Goal: Communication & Community: Connect with others

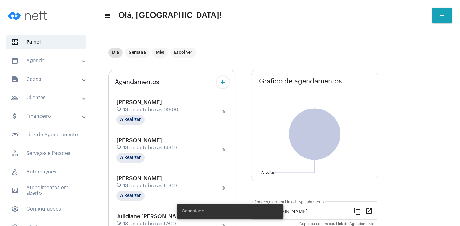
scroll to position [30, 0]
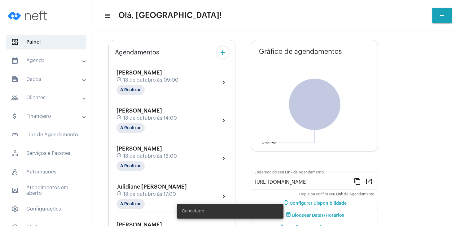
click at [144, 115] on div "[PERSON_NAME] schedule [DATE] 14:00 A Realizar" at bounding box center [146, 120] width 60 height 25
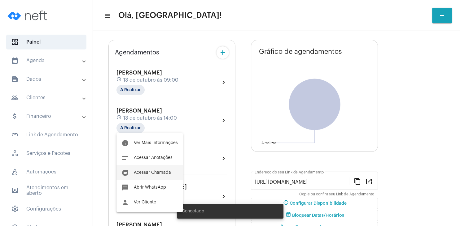
click at [153, 170] on button "duo [PERSON_NAME]" at bounding box center [149, 172] width 66 height 15
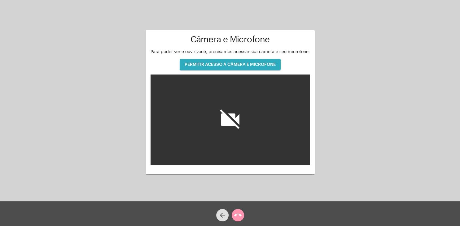
click at [209, 65] on span "PERMITIR ACESSO À CÂMERA E MICROFONE" at bounding box center [230, 65] width 91 height 4
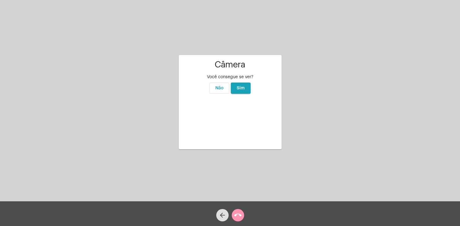
click at [240, 86] on span "Sim" at bounding box center [241, 88] width 8 height 4
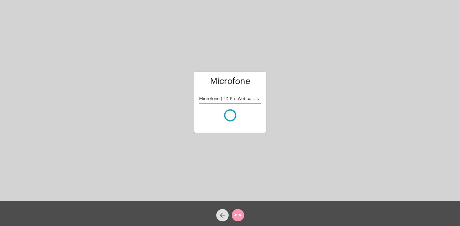
click at [260, 98] on div at bounding box center [258, 99] width 6 height 5
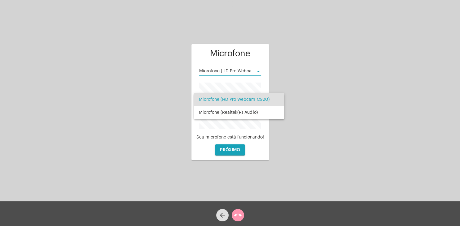
click at [325, 107] on div at bounding box center [230, 113] width 460 height 226
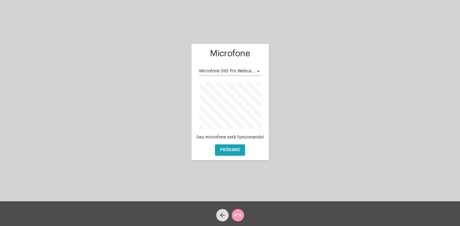
click at [255, 72] on span "Microfone (HD Pro Webcam C920)" at bounding box center [234, 71] width 71 height 4
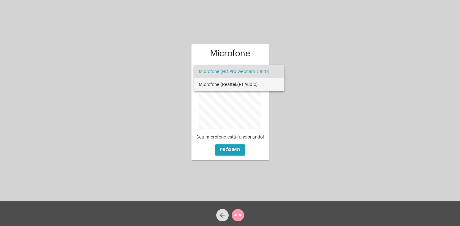
click at [252, 82] on span "Microfone (Realtek(R) Audio)" at bounding box center [239, 84] width 81 height 13
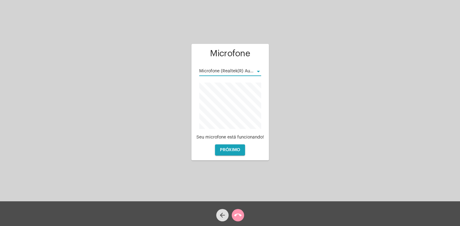
click at [233, 153] on button "PRÓXIMO" at bounding box center [230, 150] width 30 height 11
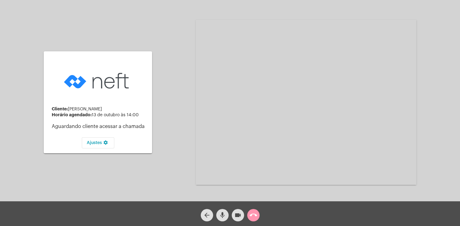
click at [223, 217] on mat-icon "mic" at bounding box center [222, 215] width 7 height 7
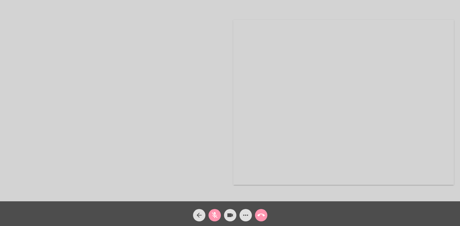
click at [212, 215] on mat-icon "mic_off" at bounding box center [214, 215] width 7 height 7
click at [459, 115] on div "Acessando Câmera e Microfone..." at bounding box center [230, 103] width 459 height 202
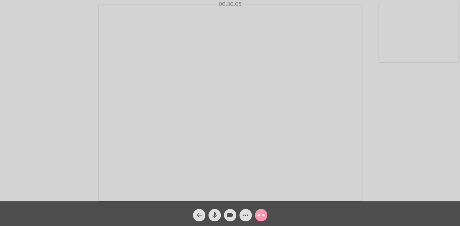
click at [459, 115] on div "Acessando Câmera e Microfone..." at bounding box center [230, 103] width 459 height 202
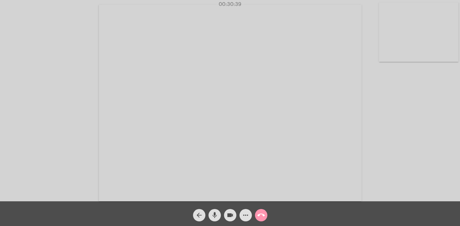
click at [459, 115] on div "Acessando Câmera e Microfone..." at bounding box center [230, 103] width 459 height 202
click at [458, 116] on div "Acessando Câmera e Microfone..." at bounding box center [230, 103] width 459 height 202
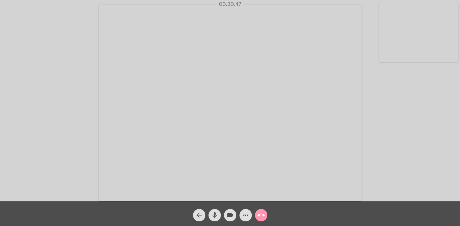
click at [458, 116] on div "Acessando Câmera e Microfone..." at bounding box center [230, 103] width 459 height 202
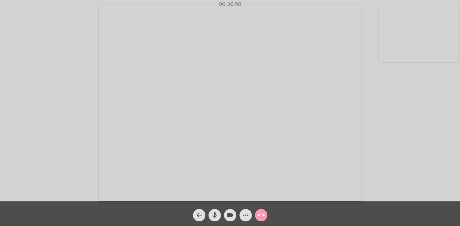
click at [458, 116] on div "Acessando Câmera e Microfone..." at bounding box center [230, 103] width 459 height 202
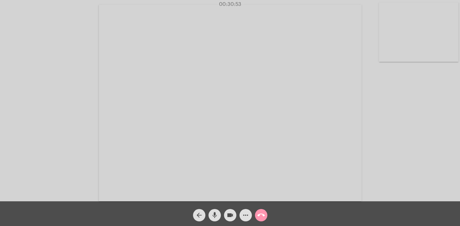
click at [458, 116] on div "Acessando Câmera e Microfone..." at bounding box center [230, 103] width 459 height 202
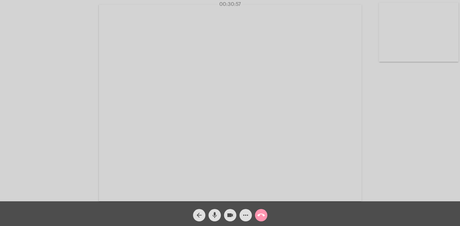
click at [458, 116] on div "Acessando Câmera e Microfone..." at bounding box center [230, 103] width 459 height 202
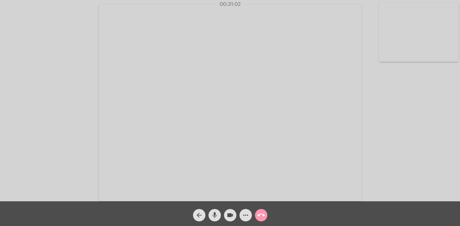
click at [458, 116] on div "Acessando Câmera e Microfone..." at bounding box center [230, 103] width 459 height 202
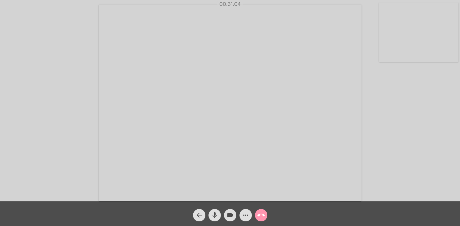
click at [458, 116] on div "Acessando Câmera e Microfone..." at bounding box center [230, 103] width 459 height 202
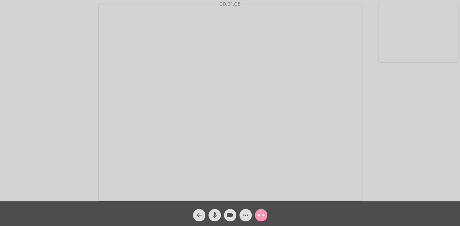
click at [458, 116] on div "Acessando Câmera e Microfone..." at bounding box center [230, 103] width 459 height 202
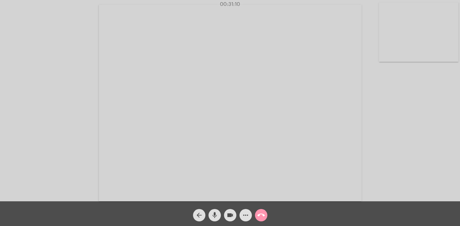
click at [458, 116] on div "Acessando Câmera e Microfone..." at bounding box center [230, 103] width 459 height 202
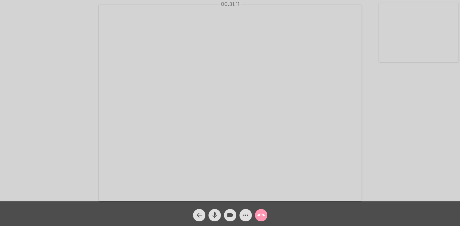
click at [458, 116] on div "Acessando Câmera e Microfone..." at bounding box center [230, 103] width 459 height 202
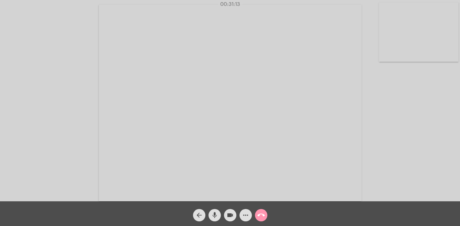
click at [458, 116] on div "Acessando Câmera e Microfone..." at bounding box center [230, 103] width 459 height 202
click at [459, 116] on div "Acessando Câmera e Microfone..." at bounding box center [230, 101] width 460 height 202
click at [459, 116] on div "Acessando Câmera e Microfone..." at bounding box center [230, 103] width 459 height 202
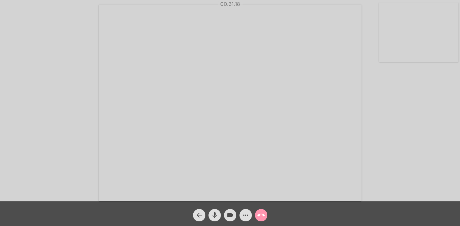
click at [458, 116] on div "Acessando Câmera e Microfone..." at bounding box center [230, 103] width 459 height 202
click at [459, 116] on div "Acessando Câmera e Microfone..." at bounding box center [230, 101] width 460 height 202
click at [460, 116] on div "Acessando Câmera e Microfone..." at bounding box center [230, 101] width 460 height 202
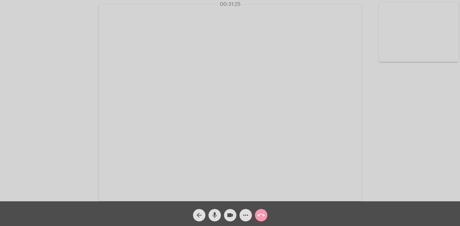
click at [459, 116] on div "Acessando Câmera e Microfone..." at bounding box center [230, 101] width 460 height 202
click at [459, 116] on div "Acessando Câmera e Microfone..." at bounding box center [230, 103] width 459 height 202
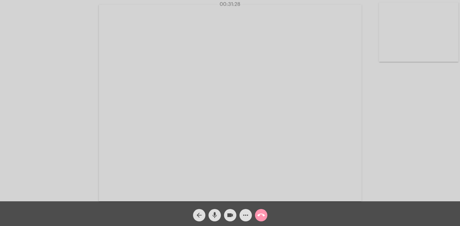
click at [459, 116] on div "Acessando Câmera e Microfone..." at bounding box center [230, 101] width 460 height 202
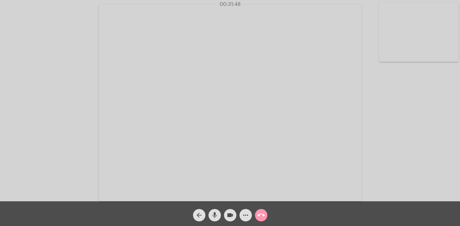
click at [459, 116] on div "Acessando Câmera e Microfone..." at bounding box center [230, 101] width 460 height 202
click at [460, 116] on div "Acessando Câmera e Microfone..." at bounding box center [230, 101] width 460 height 202
click at [459, 116] on div "Acessando Câmera e Microfone..." at bounding box center [230, 101] width 460 height 202
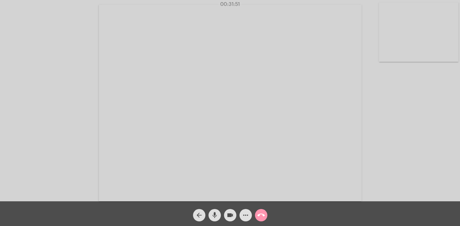
click at [459, 116] on div "Acessando Câmera e Microfone..." at bounding box center [230, 103] width 459 height 202
click at [458, 116] on div "Acessando Câmera e Microfone..." at bounding box center [230, 103] width 459 height 202
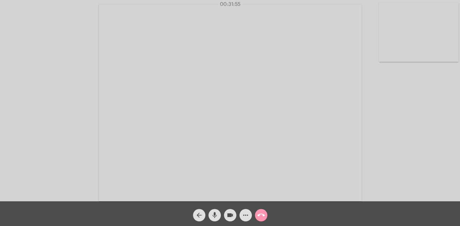
click at [458, 116] on div "Acessando Câmera e Microfone..." at bounding box center [230, 103] width 459 height 202
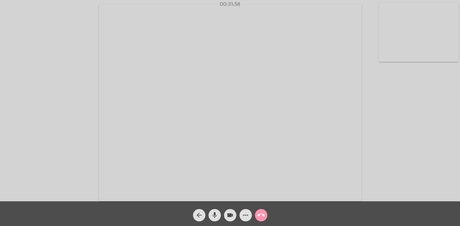
click at [458, 116] on div "Acessando Câmera e Microfone..." at bounding box center [230, 103] width 459 height 202
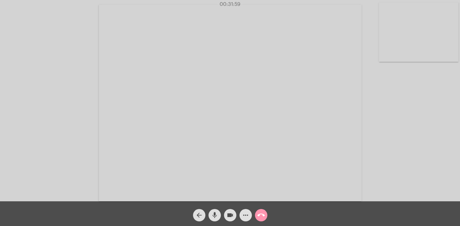
click at [458, 116] on div "Acessando Câmera e Microfone..." at bounding box center [230, 103] width 459 height 202
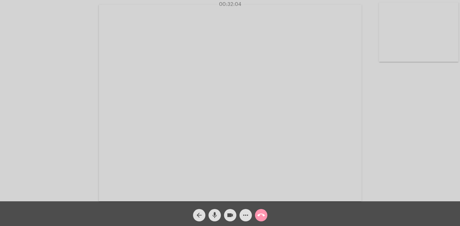
click at [458, 116] on div "Acessando Câmera e Microfone..." at bounding box center [230, 103] width 459 height 202
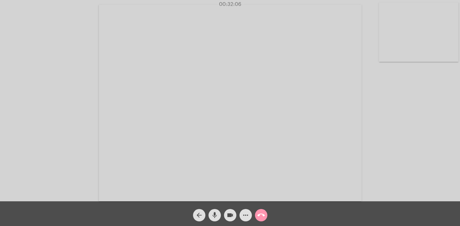
click at [458, 116] on div "Acessando Câmera e Microfone..." at bounding box center [230, 103] width 459 height 202
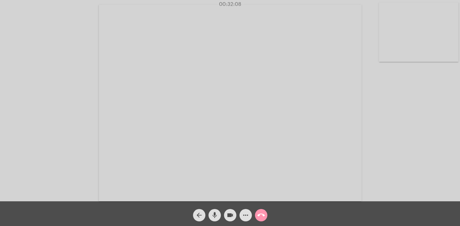
click at [458, 116] on div "Acessando Câmera e Microfone..." at bounding box center [230, 103] width 459 height 202
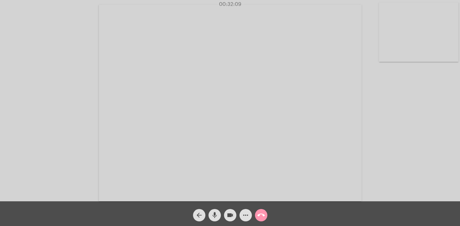
click at [458, 116] on div "Acessando Câmera e Microfone..." at bounding box center [230, 103] width 459 height 202
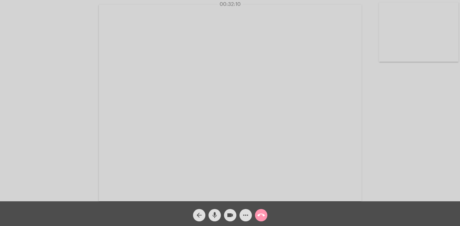
click at [458, 116] on div "Acessando Câmera e Microfone..." at bounding box center [230, 103] width 459 height 202
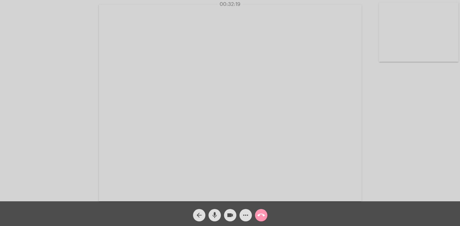
click at [458, 116] on div "Acessando Câmera e Microfone..." at bounding box center [230, 103] width 459 height 202
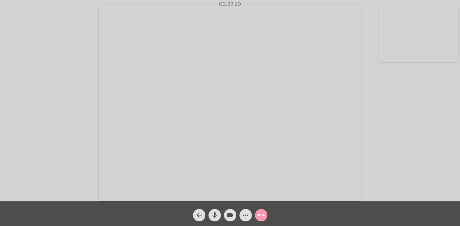
click at [458, 116] on div "Acessando Câmera e Microfone..." at bounding box center [230, 103] width 459 height 202
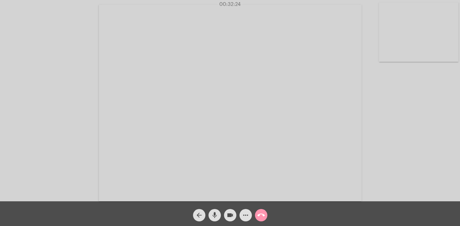
click at [458, 116] on div "Acessando Câmera e Microfone..." at bounding box center [230, 103] width 459 height 202
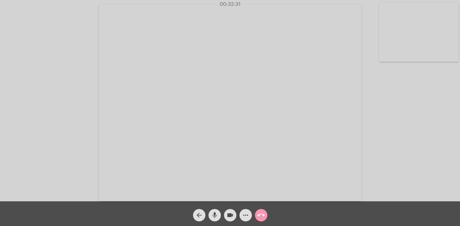
click at [458, 116] on div "Acessando Câmera e Microfone..." at bounding box center [230, 103] width 459 height 202
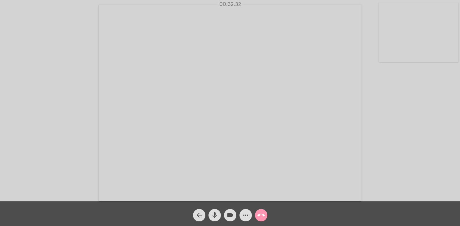
click at [458, 116] on div "Acessando Câmera e Microfone..." at bounding box center [230, 103] width 459 height 202
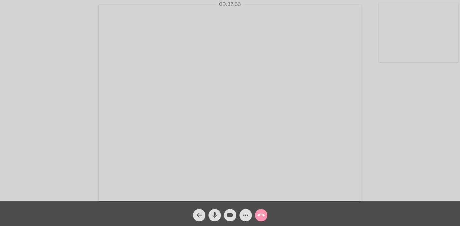
click at [458, 116] on div "Acessando Câmera e Microfone..." at bounding box center [230, 103] width 459 height 202
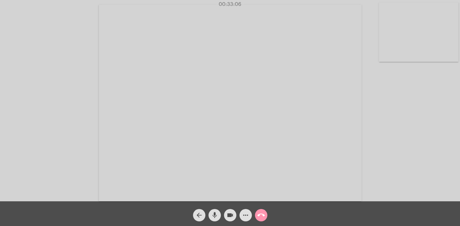
click at [458, 116] on div "Acessando Câmera e Microfone..." at bounding box center [230, 103] width 459 height 202
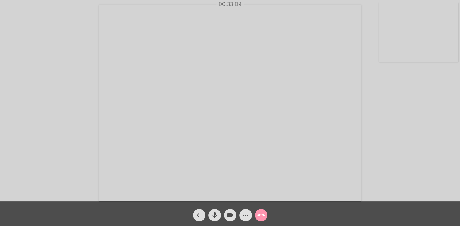
click at [458, 116] on div "Acessando Câmera e Microfone..." at bounding box center [230, 103] width 459 height 202
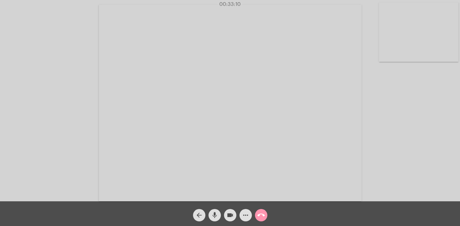
click at [458, 116] on div "Acessando Câmera e Microfone..." at bounding box center [230, 103] width 459 height 202
click at [459, 116] on div "Acessando Câmera e Microfone..." at bounding box center [230, 103] width 459 height 202
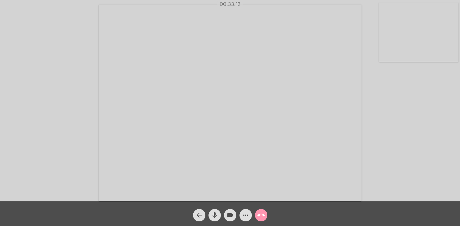
click at [459, 116] on div "Acessando Câmera e Microfone..." at bounding box center [230, 103] width 459 height 202
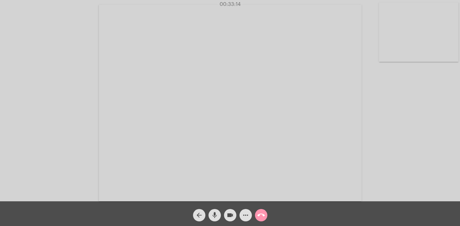
click at [459, 116] on div "Acessando Câmera e Microfone..." at bounding box center [230, 103] width 459 height 202
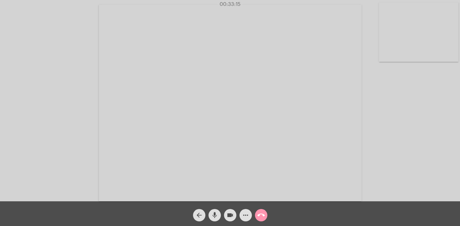
click at [459, 116] on div "Acessando Câmera e Microfone..." at bounding box center [230, 103] width 459 height 202
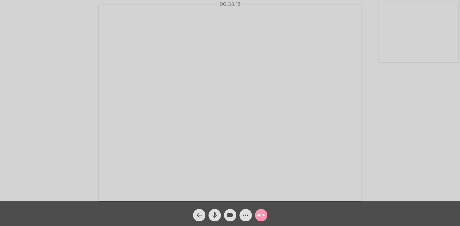
click at [459, 116] on div "Acessando Câmera e Microfone..." at bounding box center [230, 103] width 459 height 202
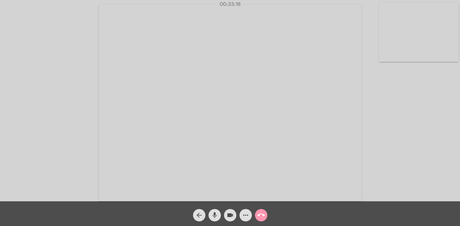
click at [459, 116] on div "Acessando Câmera e Microfone..." at bounding box center [230, 103] width 459 height 202
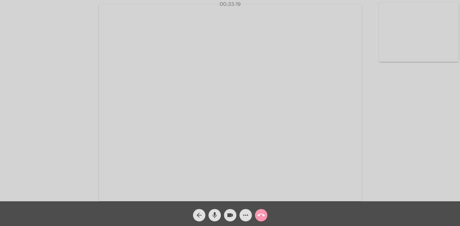
click at [459, 116] on div "Acessando Câmera e Microfone..." at bounding box center [230, 103] width 459 height 202
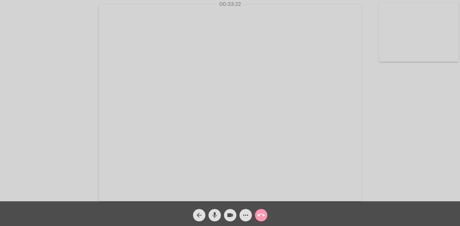
click at [459, 116] on div "Acessando Câmera e Microfone..." at bounding box center [230, 103] width 459 height 202
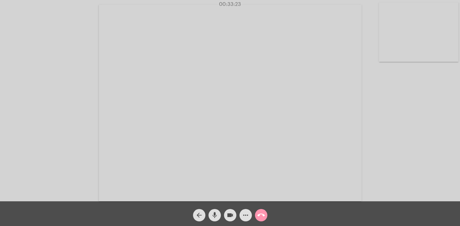
click at [459, 116] on div "Acessando Câmera e Microfone..." at bounding box center [230, 103] width 459 height 202
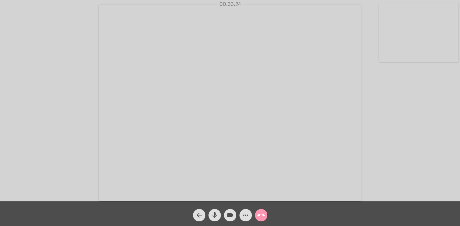
click at [458, 116] on div "Acessando Câmera e Microfone..." at bounding box center [230, 103] width 459 height 202
click at [459, 116] on div "Acessando Câmera e Microfone..." at bounding box center [230, 103] width 459 height 202
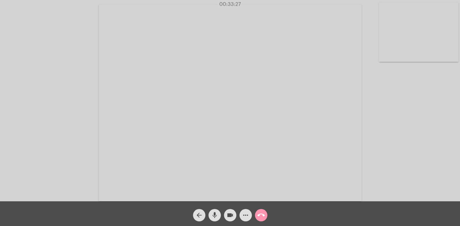
click at [459, 116] on div "Acessando Câmera e Microfone..." at bounding box center [230, 103] width 459 height 202
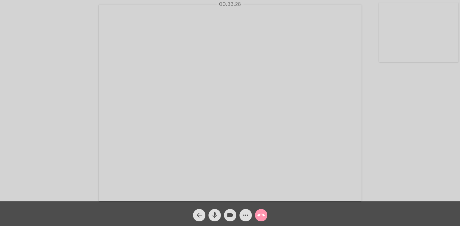
click at [460, 116] on div "Acessando Câmera e Microfone..." at bounding box center [230, 101] width 460 height 202
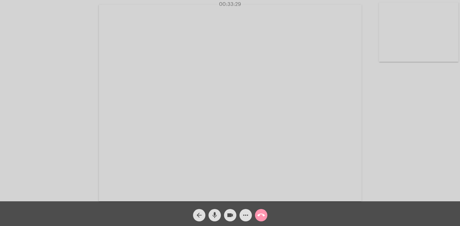
click at [460, 116] on div "Acessando Câmera e Microfone..." at bounding box center [230, 101] width 460 height 202
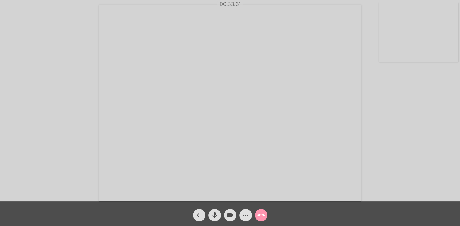
click at [460, 116] on div "Acessando Câmera e Microfone..." at bounding box center [230, 101] width 460 height 202
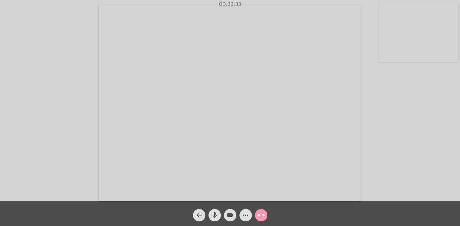
click at [460, 116] on div "Acessando Câmera e Microfone..." at bounding box center [230, 101] width 460 height 202
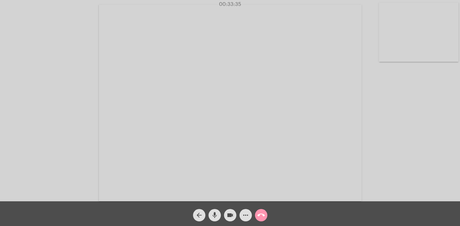
click at [460, 116] on div "Acessando Câmera e Microfone..." at bounding box center [230, 101] width 460 height 202
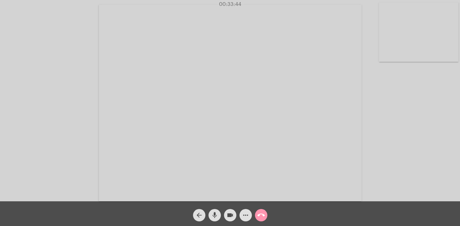
click at [460, 116] on div "Acessando Câmera e Microfone..." at bounding box center [230, 101] width 460 height 202
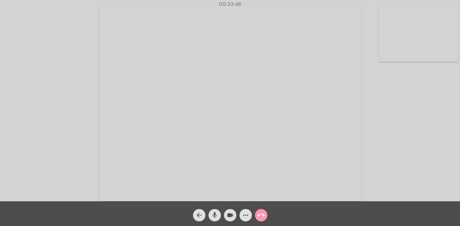
click at [460, 116] on div "Acessando Câmera e Microfone..." at bounding box center [230, 101] width 460 height 202
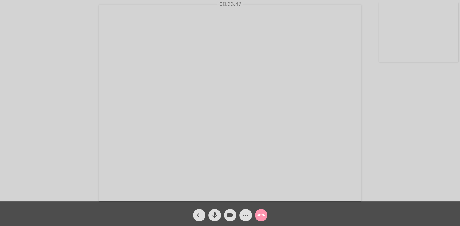
click at [460, 116] on div "Acessando Câmera e Microfone..." at bounding box center [230, 101] width 460 height 202
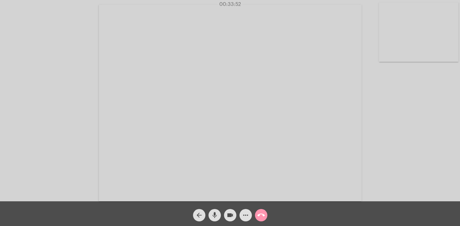
click at [460, 116] on div "Acessando Câmera e Microfone..." at bounding box center [230, 101] width 460 height 202
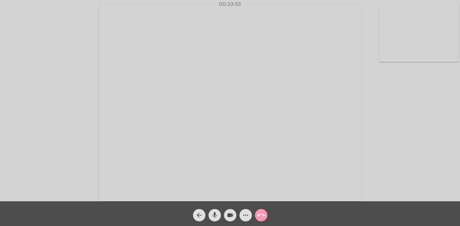
click at [460, 116] on div "Acessando Câmera e Microfone..." at bounding box center [230, 101] width 460 height 202
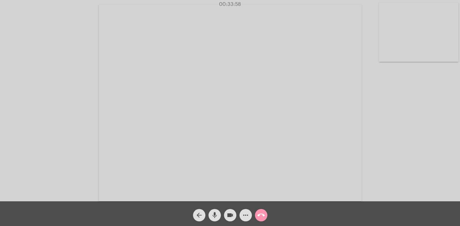
click at [460, 116] on div "Acessando Câmera e Microfone..." at bounding box center [230, 101] width 460 height 202
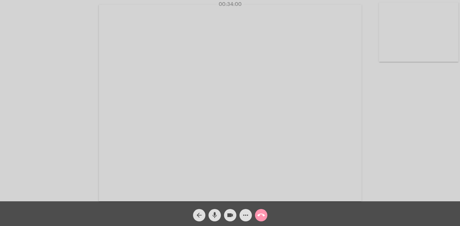
click at [460, 116] on div "Acessando Câmera e Microfone..." at bounding box center [230, 101] width 460 height 202
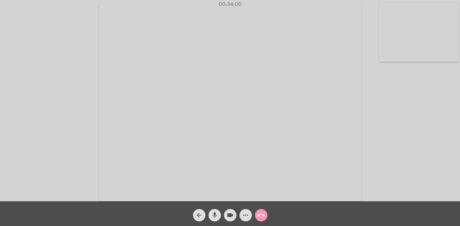
click at [460, 116] on div "Acessando Câmera e Microfone..." at bounding box center [230, 101] width 460 height 202
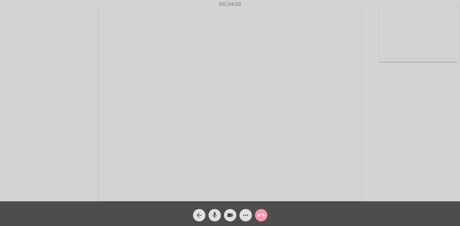
click at [460, 116] on div "Acessando Câmera e Microfone..." at bounding box center [230, 101] width 460 height 202
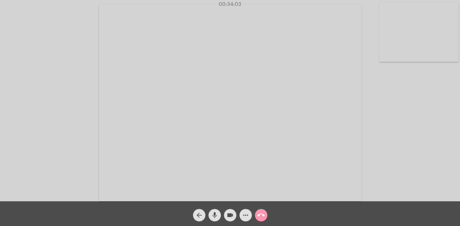
click at [460, 116] on div "Acessando Câmera e Microfone..." at bounding box center [230, 101] width 460 height 202
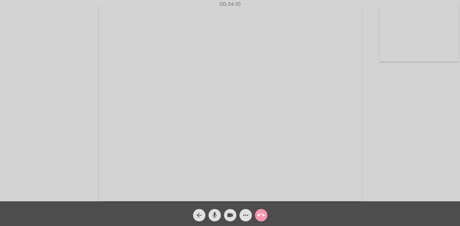
click at [460, 116] on div "Acessando Câmera e Microfone..." at bounding box center [230, 101] width 460 height 202
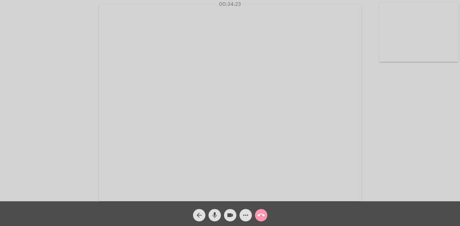
click at [460, 116] on div "Acessando Câmera e Microfone..." at bounding box center [230, 101] width 460 height 202
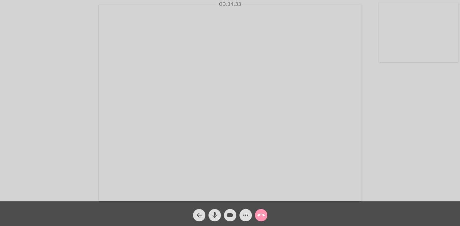
click at [460, 116] on div "Acessando Câmera e Microfone..." at bounding box center [230, 101] width 460 height 202
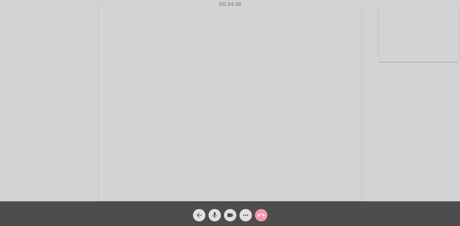
click at [460, 116] on div "Acessando Câmera e Microfone..." at bounding box center [230, 101] width 460 height 202
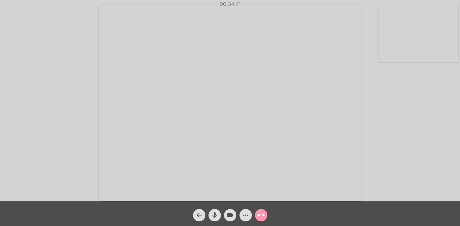
click at [460, 116] on div "Acessando Câmera e Microfone..." at bounding box center [230, 101] width 460 height 202
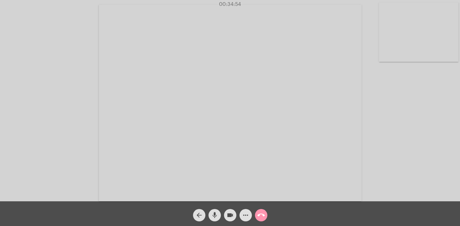
click at [460, 116] on div "Acessando Câmera e Microfone..." at bounding box center [230, 101] width 460 height 202
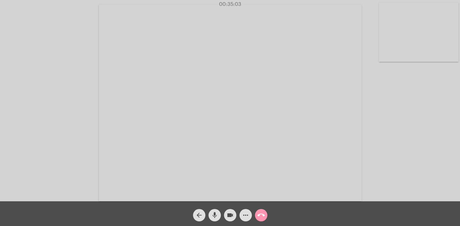
click at [460, 116] on div "Acessando Câmera e Microfone..." at bounding box center [230, 101] width 460 height 202
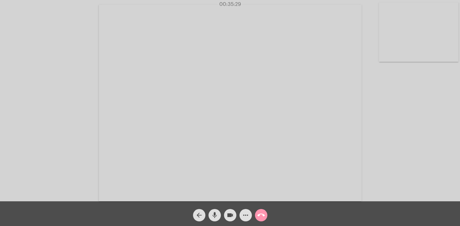
click at [460, 116] on div "Acessando Câmera e Microfone..." at bounding box center [230, 101] width 460 height 202
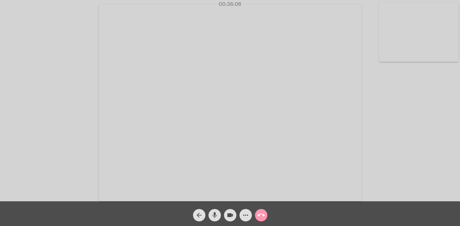
click at [459, 116] on div "Acessando Câmera e Microfone..." at bounding box center [230, 101] width 460 height 202
click at [459, 116] on div "Acessando Câmera e Microfone..." at bounding box center [230, 103] width 459 height 202
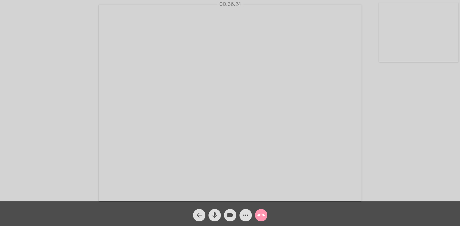
click at [459, 116] on div "Acessando Câmera e Microfone..." at bounding box center [230, 103] width 459 height 202
click at [258, 216] on mat-icon "call_end" at bounding box center [260, 215] width 7 height 7
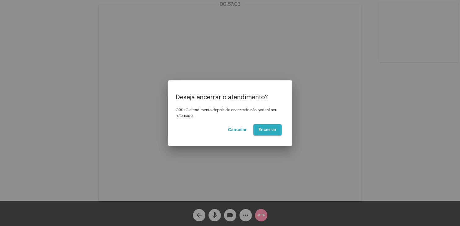
click at [268, 130] on span "Encerrar" at bounding box center [267, 130] width 18 height 4
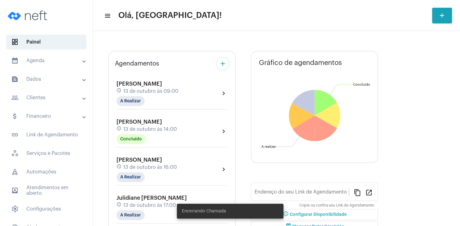
type input "[URL][DOMAIN_NAME]"
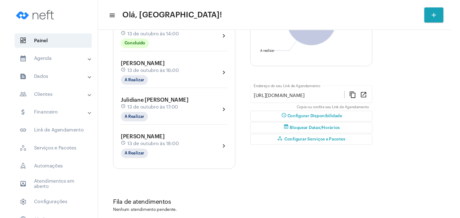
scroll to position [119, 0]
